Goal: Task Accomplishment & Management: Manage account settings

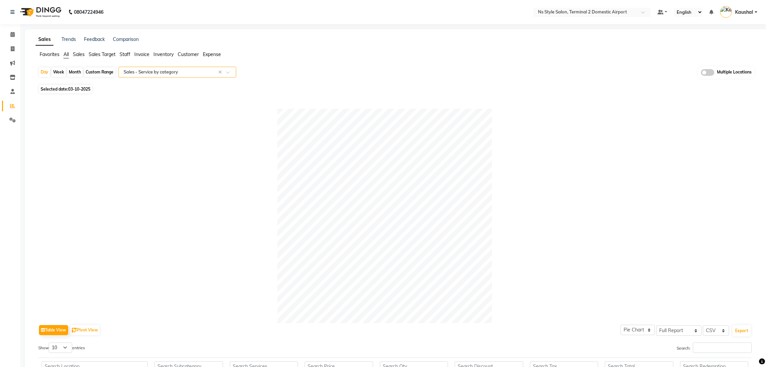
select select "full_report"
select select "csv"
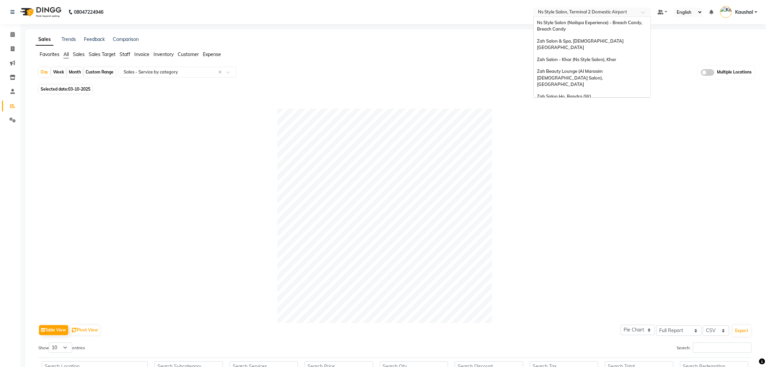
scroll to position [15, 0]
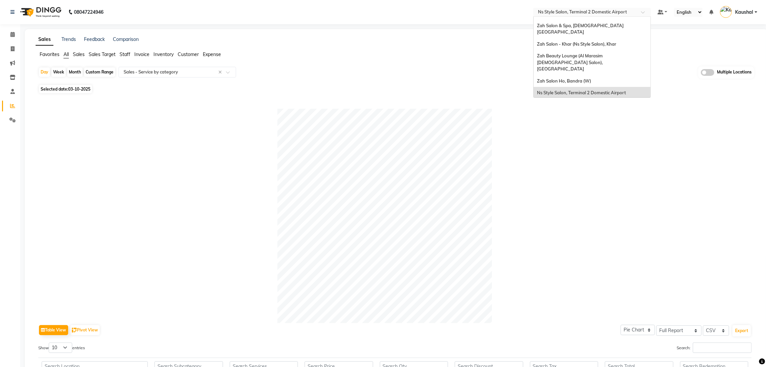
click at [570, 10] on input "text" at bounding box center [585, 12] width 97 height 7
click at [574, 30] on div "Zah Salon & Spa, [DEMOGRAPHIC_DATA] [GEOGRAPHIC_DATA]" at bounding box center [592, 29] width 117 height 18
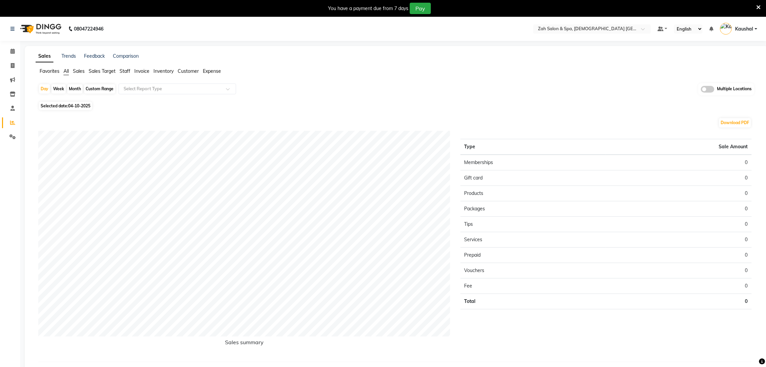
click at [758, 6] on icon at bounding box center [758, 7] width 4 height 6
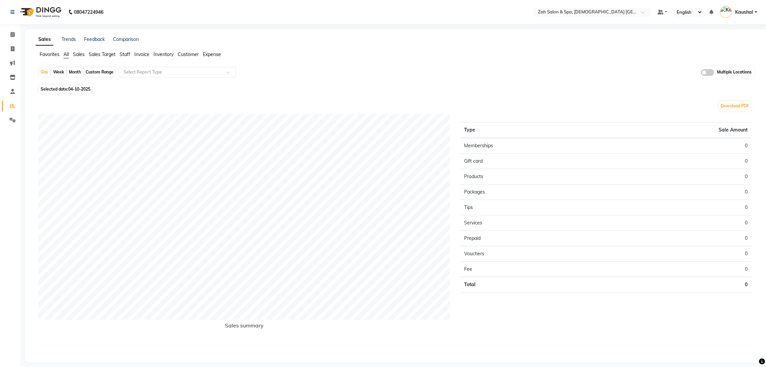
click at [56, 88] on span "Selected date: 04-10-2025" at bounding box center [65, 89] width 53 height 8
select select "10"
select select "2025"
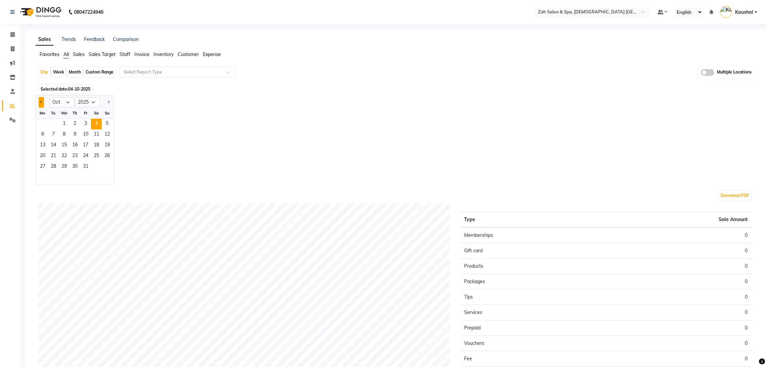
click at [40, 100] on button "Previous month" at bounding box center [41, 102] width 5 height 11
select select "9"
click at [84, 123] on span "5" at bounding box center [85, 124] width 11 height 11
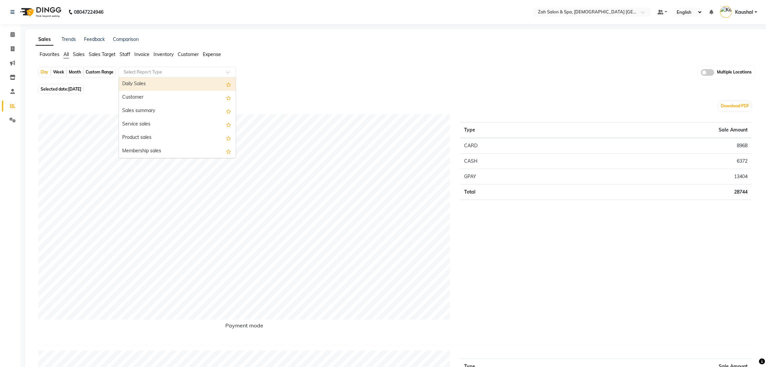
click at [227, 73] on span at bounding box center [230, 74] width 8 height 7
click at [198, 83] on div "Daily Sales" at bounding box center [177, 84] width 117 height 13
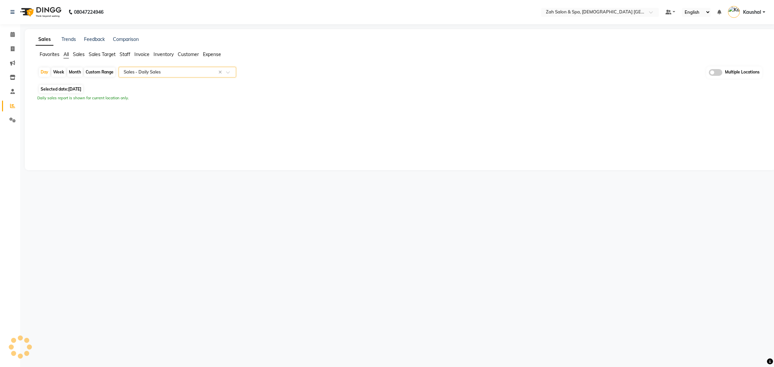
select select "full_report"
select select "csv"
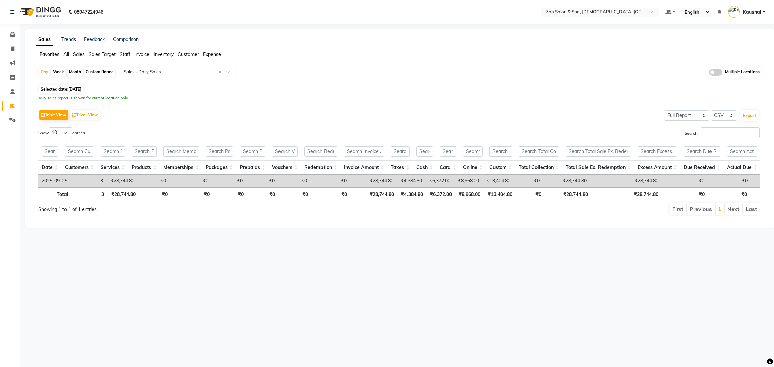
click at [72, 89] on span "05-09-2025" at bounding box center [74, 89] width 13 height 5
select select "9"
select select "2025"
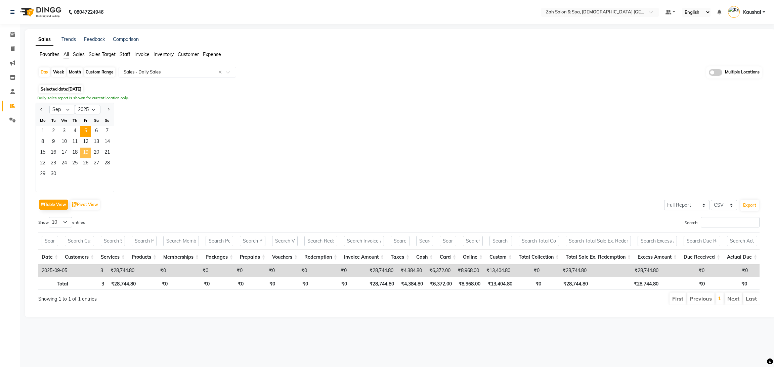
click at [87, 149] on span "19" at bounding box center [85, 153] width 11 height 11
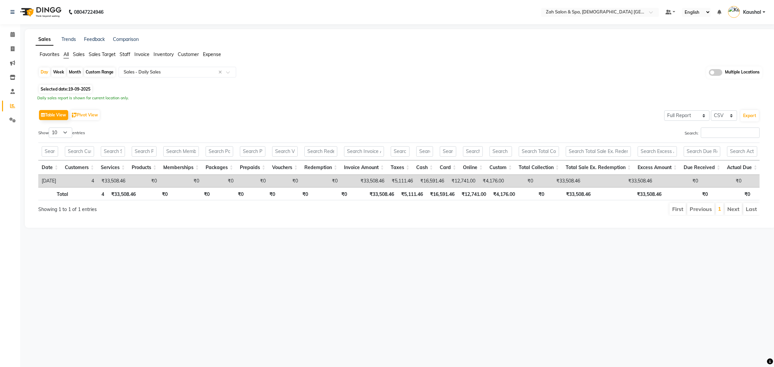
click at [71, 91] on span "19-09-2025" at bounding box center [79, 89] width 22 height 5
select select "9"
select select "2025"
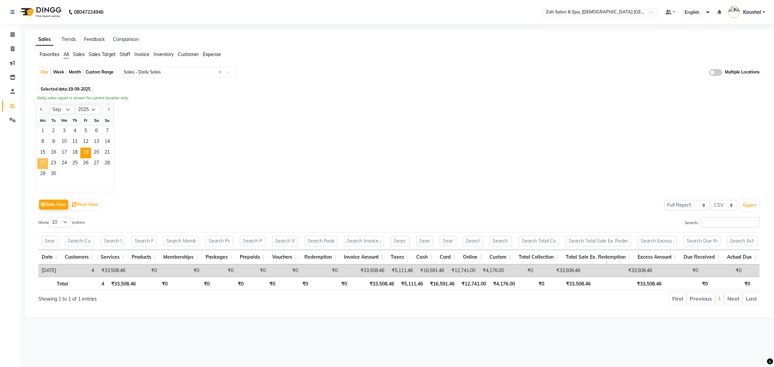
click at [42, 160] on span "22" at bounding box center [42, 164] width 11 height 11
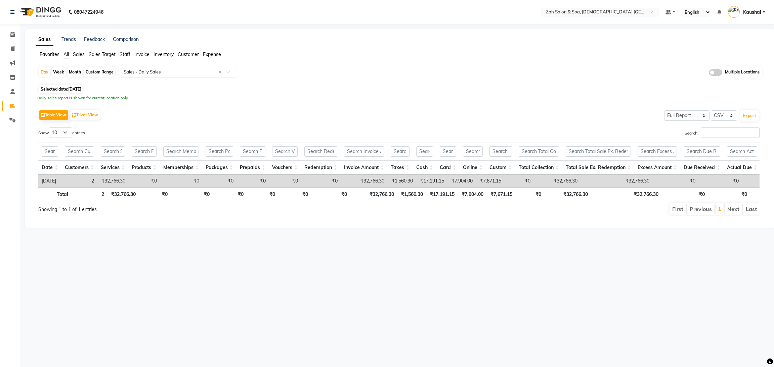
click at [78, 90] on span "[DATE]" at bounding box center [74, 89] width 13 height 5
select select "9"
select select "2025"
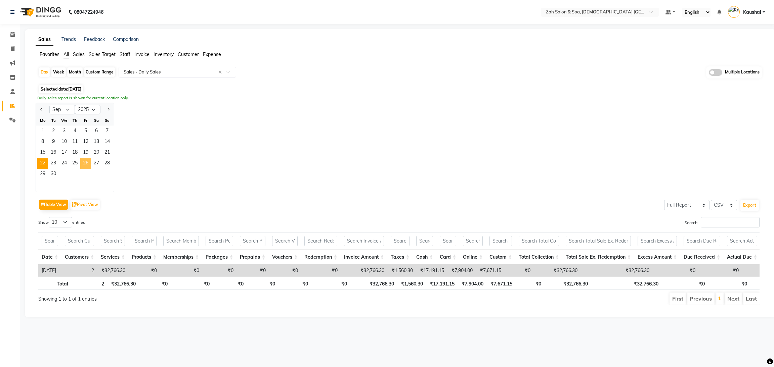
click at [84, 162] on span "26" at bounding box center [85, 164] width 11 height 11
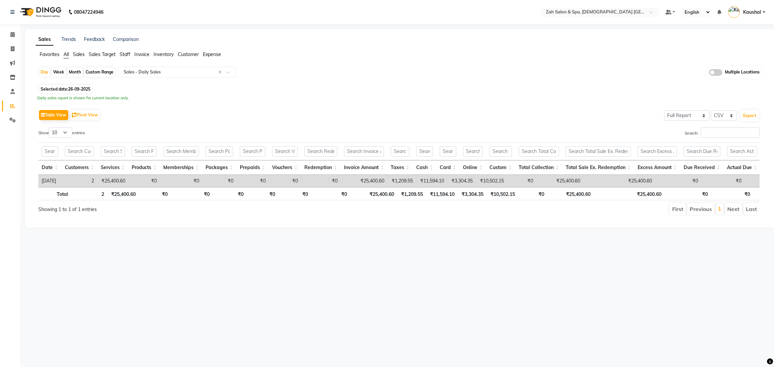
click at [146, 123] on div "Table View Pivot View Select Full Report Filtered Report Select CSV PDF Export …" at bounding box center [398, 162] width 721 height 108
click at [10, 105] on icon at bounding box center [12, 105] width 5 height 5
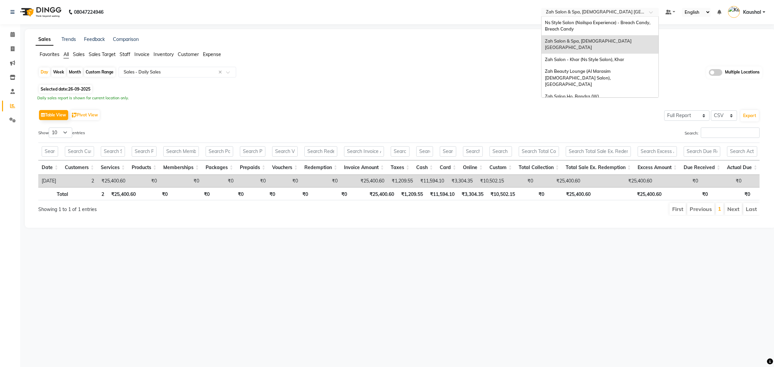
click at [591, 12] on input "text" at bounding box center [592, 12] width 97 height 7
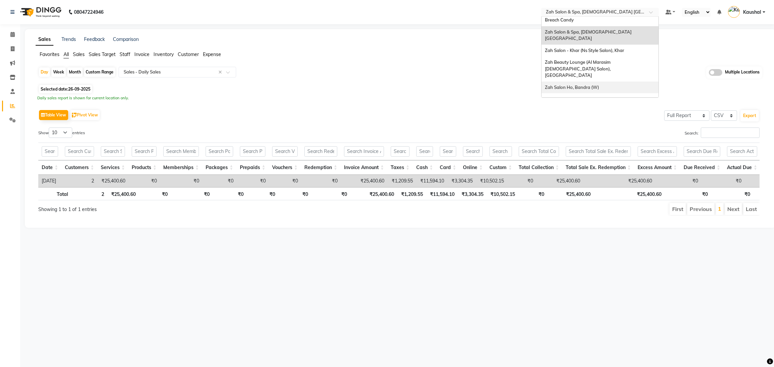
scroll to position [15, 0]
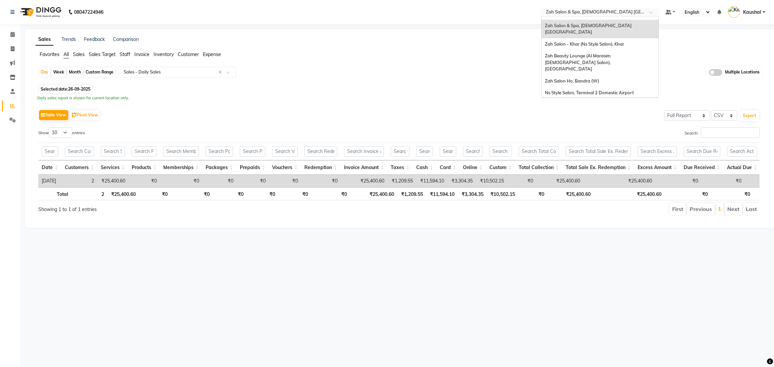
click at [597, 102] on span "Ns Style Salon, Terminal 1 Domestic Airport" at bounding box center [589, 104] width 89 height 5
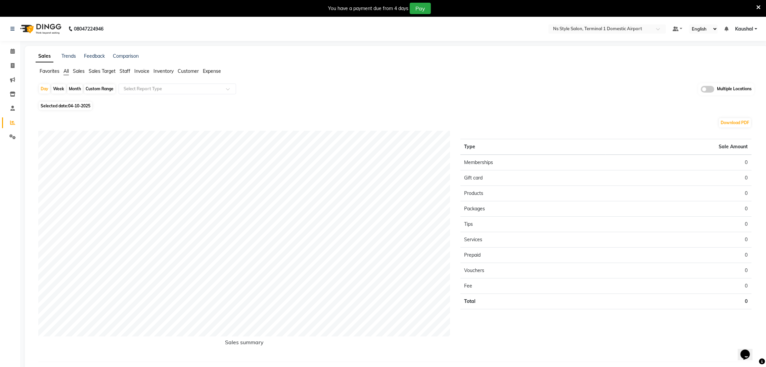
click at [757, 6] on icon at bounding box center [758, 7] width 4 height 6
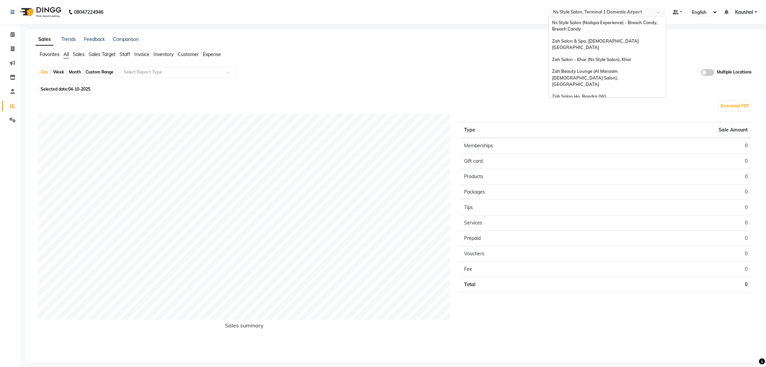
click at [625, 11] on input "text" at bounding box center [600, 12] width 97 height 7
click at [596, 27] on span "Zah Salon & Spa, [DEMOGRAPHIC_DATA] [GEOGRAPHIC_DATA]" at bounding box center [596, 29] width 88 height 12
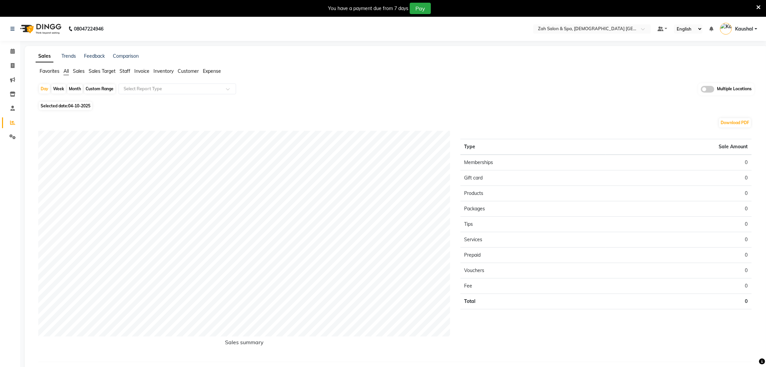
click at [758, 8] on icon at bounding box center [758, 7] width 4 height 6
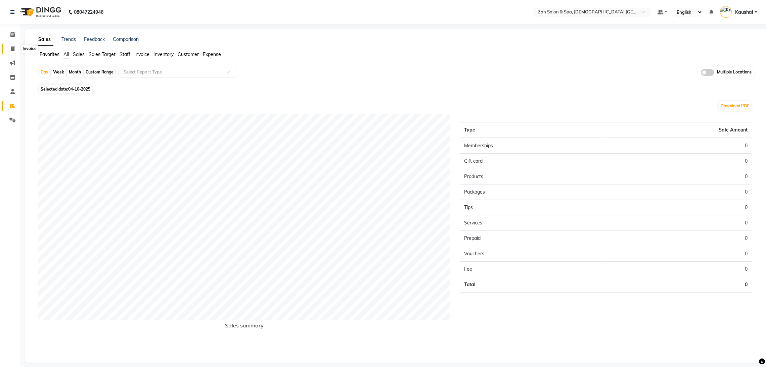
click at [13, 47] on icon at bounding box center [13, 48] width 4 height 5
select select "5613"
select select "service"
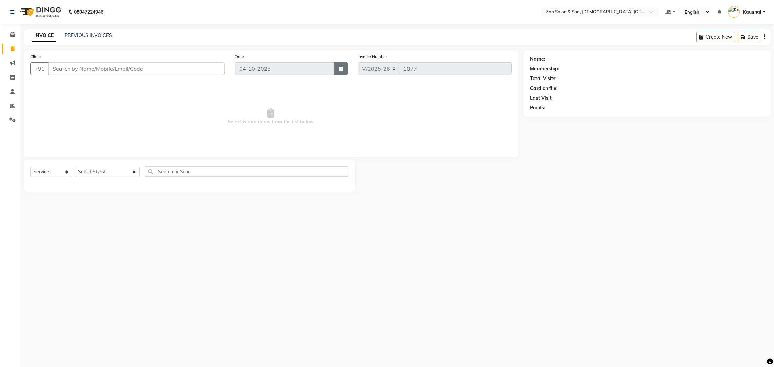
click at [342, 71] on icon "button" at bounding box center [341, 68] width 5 height 5
select select "10"
select select "2025"
click at [242, 83] on div at bounding box center [241, 83] width 13 height 11
click at [176, 117] on span "Select & add items from the list below" at bounding box center [270, 116] width 481 height 67
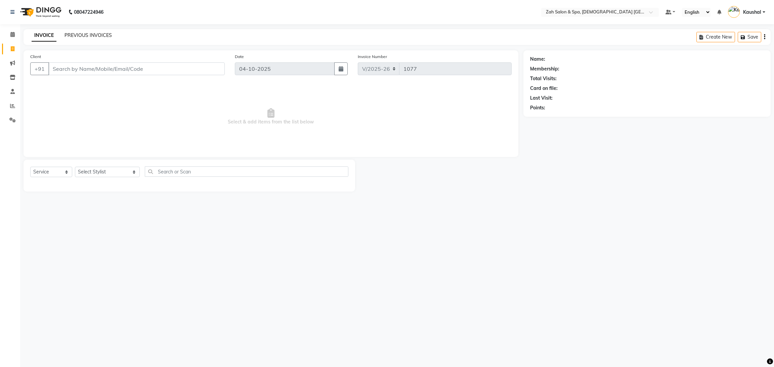
click at [94, 35] on link "PREVIOUS INVOICES" at bounding box center [87, 35] width 47 height 6
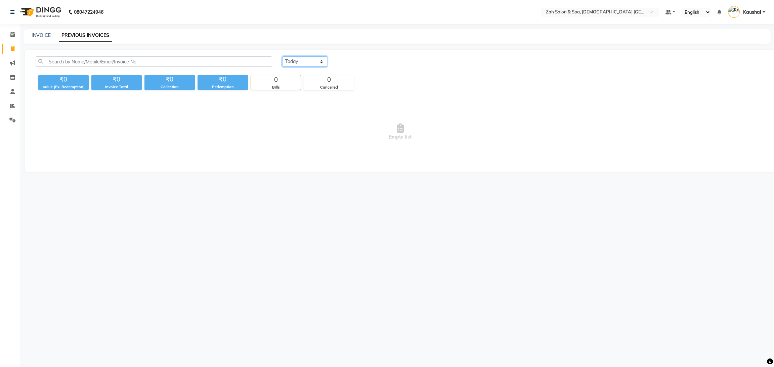
click at [297, 65] on select "Today Yesterday Custom Range" at bounding box center [304, 61] width 45 height 10
select select "range"
click at [282, 56] on select "Today Yesterday Custom Range" at bounding box center [304, 61] width 45 height 10
click at [356, 60] on input "04-10-2025" at bounding box center [359, 61] width 47 height 9
select select "10"
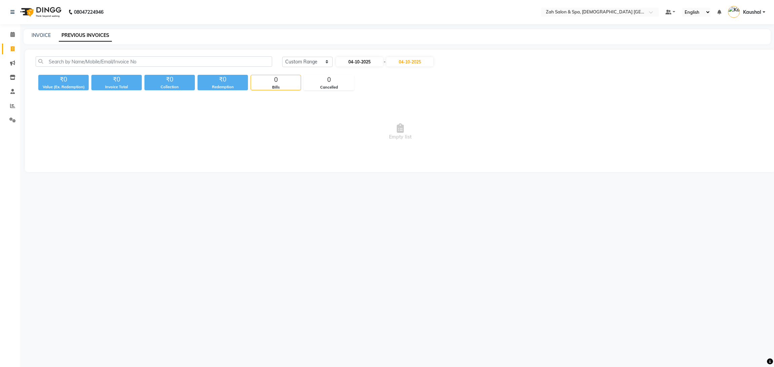
select select "2025"
click at [364, 127] on div "22" at bounding box center [364, 128] width 11 height 11
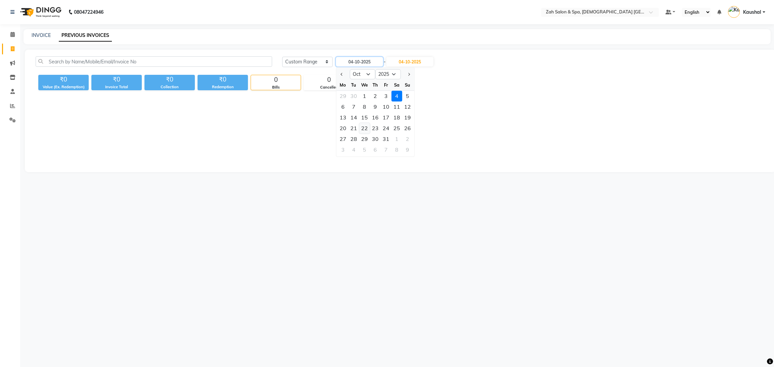
type input "22-10-2025"
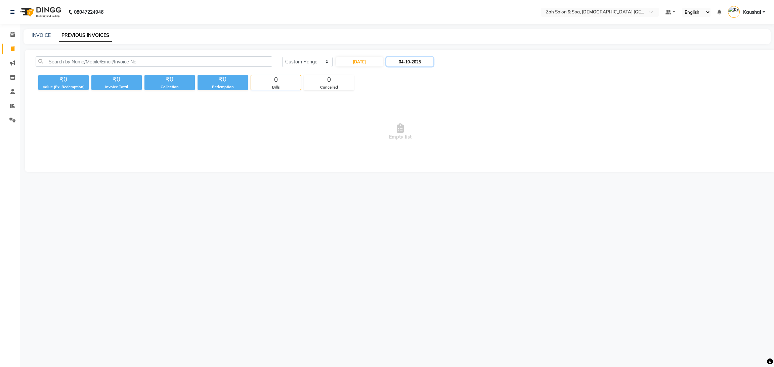
click at [398, 59] on input "04-10-2025" at bounding box center [409, 61] width 47 height 9
click at [415, 127] on div "22" at bounding box center [416, 128] width 11 height 11
type input "22-10-2025"
click at [495, 150] on span "Empty list" at bounding box center [400, 131] width 729 height 67
click at [363, 61] on input "22-10-2025" at bounding box center [359, 61] width 47 height 9
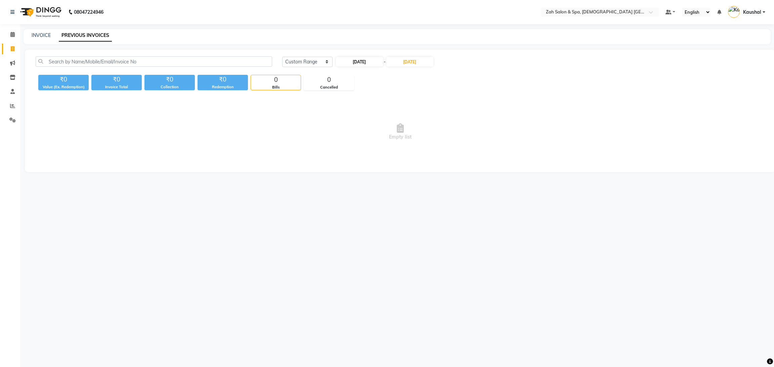
select select "10"
select select "2025"
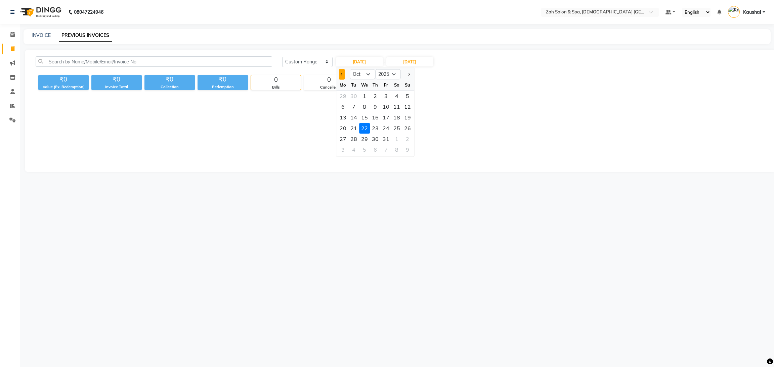
click at [338, 74] on div at bounding box center [342, 74] width 13 height 11
click at [342, 73] on span "Previous month" at bounding box center [342, 74] width 3 height 3
select select "9"
click at [342, 129] on div "22" at bounding box center [343, 128] width 11 height 11
type input "[DATE]"
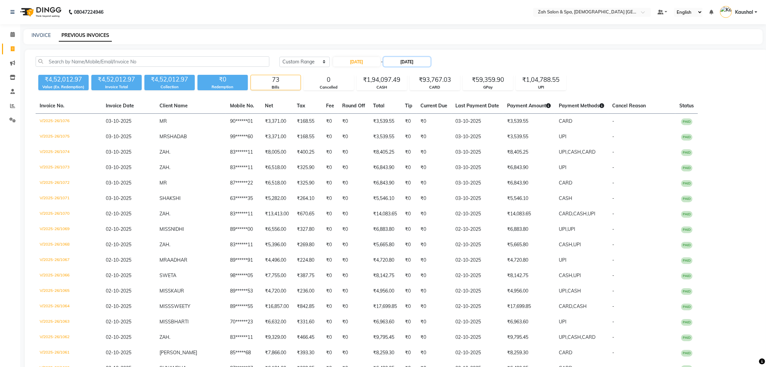
click at [394, 59] on input "22-10-2025" at bounding box center [407, 61] width 47 height 9
click at [392, 73] on span "Previous month" at bounding box center [391, 74] width 3 height 3
select select "9"
click at [395, 129] on div "22" at bounding box center [392, 128] width 11 height 11
type input "[DATE]"
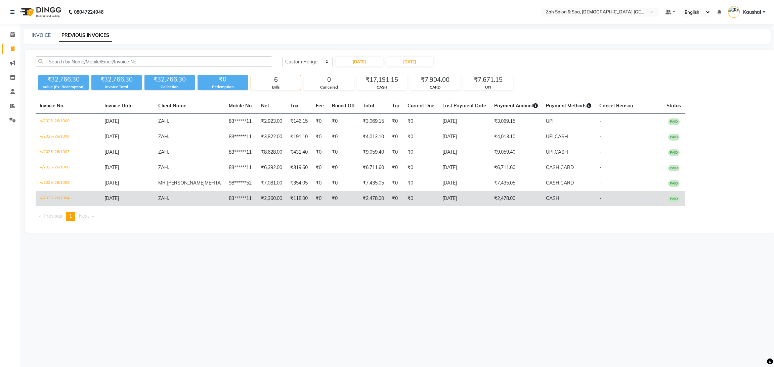
click at [55, 199] on td "V/2025-26/1004" at bounding box center [68, 198] width 65 height 15
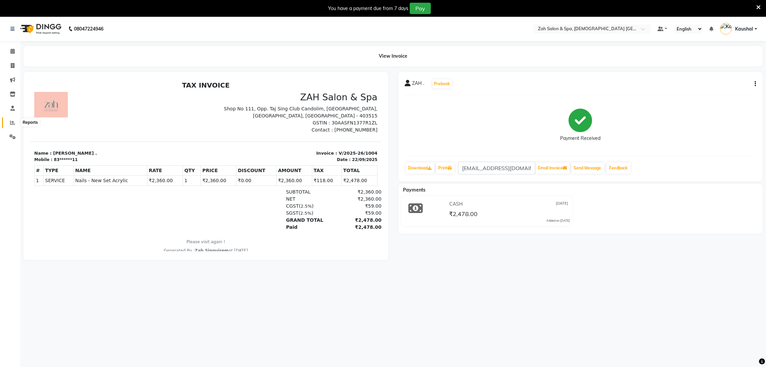
click at [10, 123] on icon at bounding box center [12, 122] width 5 height 5
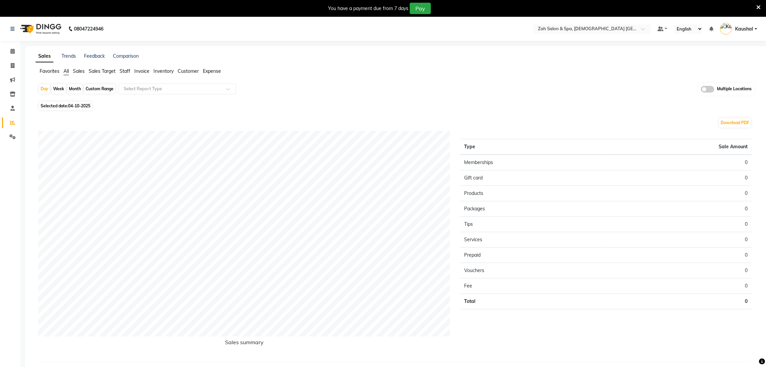
click at [760, 5] on icon at bounding box center [758, 7] width 4 height 6
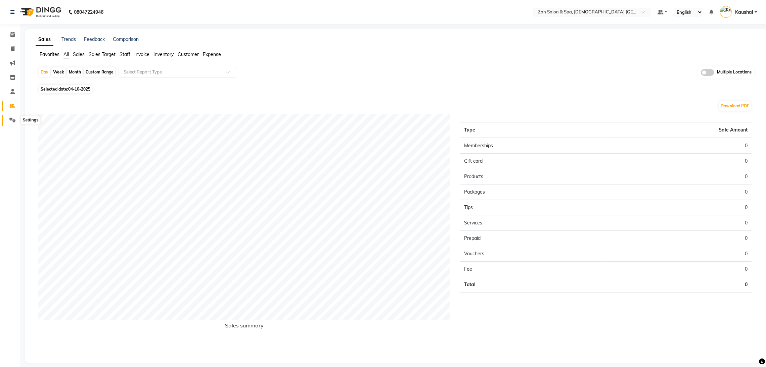
click at [9, 121] on icon at bounding box center [12, 120] width 6 height 5
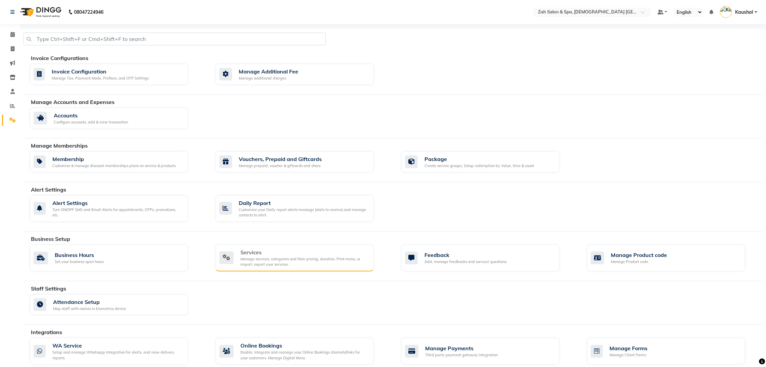
click at [261, 267] on div "Manage services, categories and their pricing, duration. Print menu, or import,…" at bounding box center [304, 262] width 128 height 11
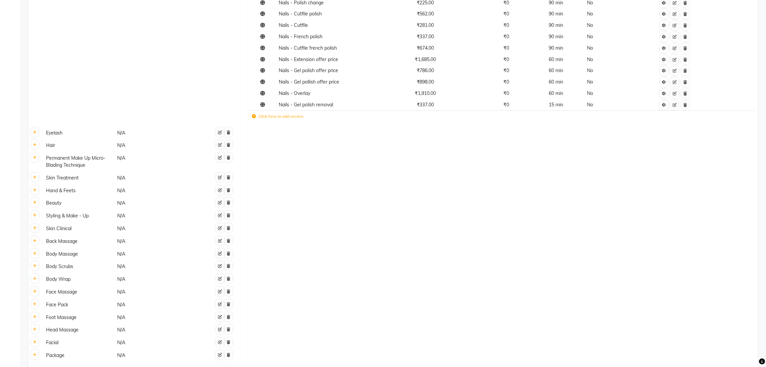
scroll to position [623, 0]
click at [37, 241] on link at bounding box center [34, 238] width 7 height 8
